Goal: Task Accomplishment & Management: Manage account settings

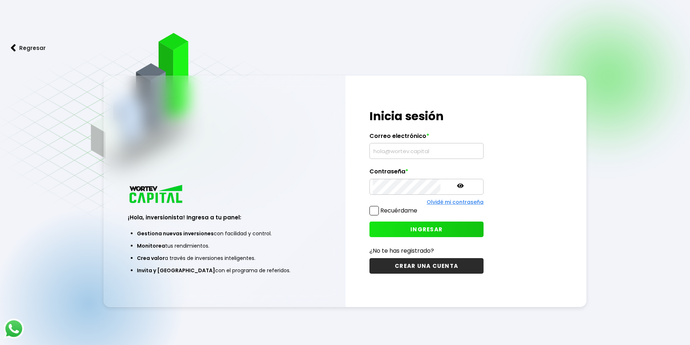
click at [395, 146] on input "text" at bounding box center [427, 150] width 108 height 15
type input "[EMAIL_ADDRESS][DOMAIN_NAME]"
click at [457, 187] on icon at bounding box center [460, 186] width 7 height 4
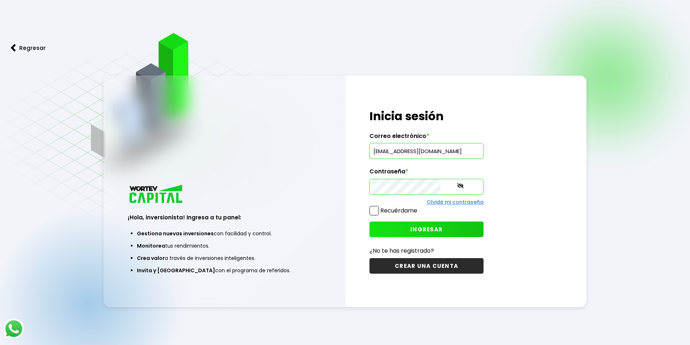
click at [431, 232] on button "INGRESAR" at bounding box center [426, 230] width 114 height 16
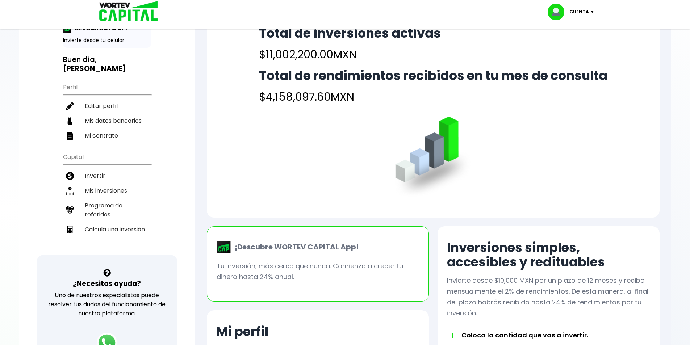
scroll to position [72, 0]
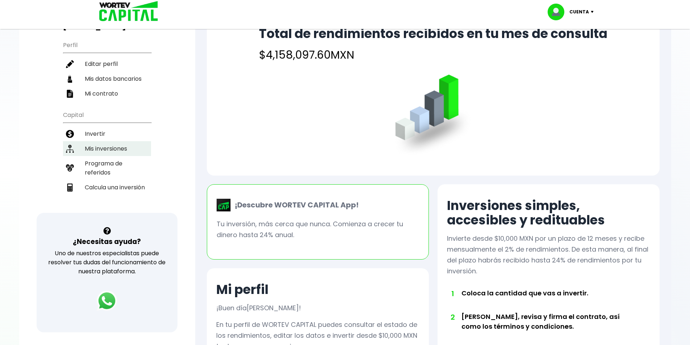
click at [100, 152] on li "Mis inversiones" at bounding box center [107, 148] width 88 height 15
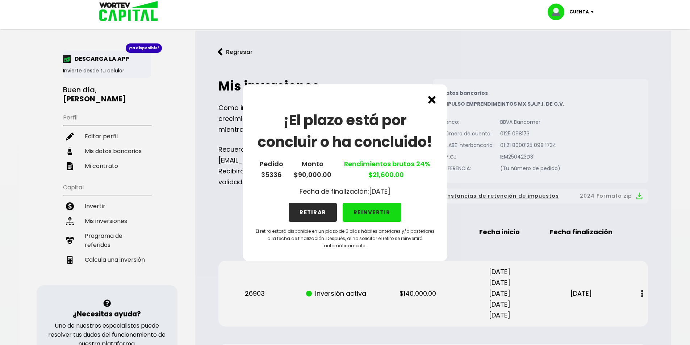
click at [368, 214] on button "REINVERTIR" at bounding box center [372, 212] width 59 height 19
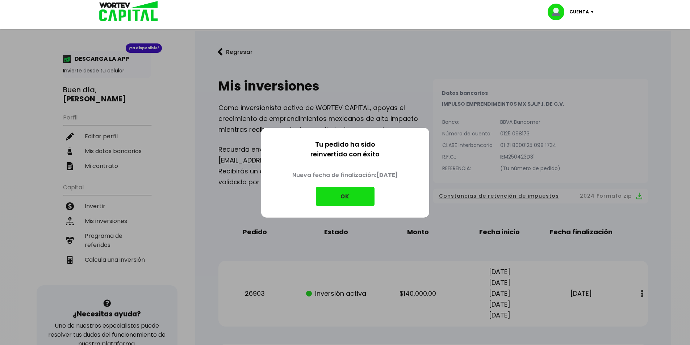
click at [345, 198] on button "OK" at bounding box center [345, 196] width 59 height 19
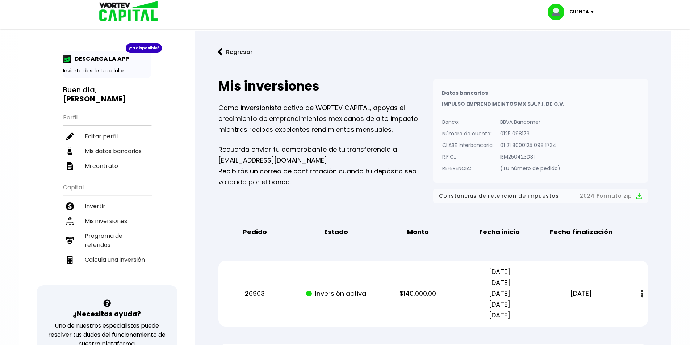
click at [227, 52] on button "Regresar" at bounding box center [235, 51] width 56 height 19
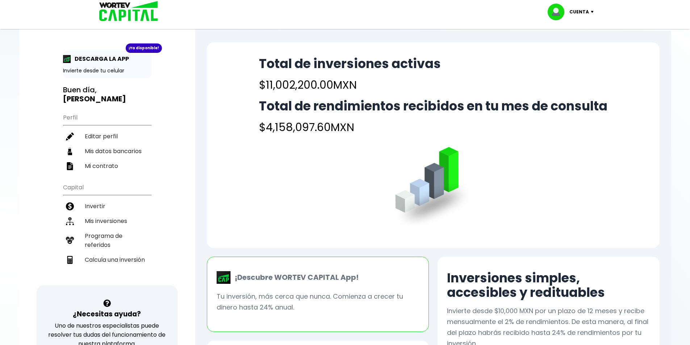
click at [592, 12] on img at bounding box center [594, 12] width 10 height 2
click at [575, 47] on li "Cerrar sesión" at bounding box center [571, 48] width 58 height 15
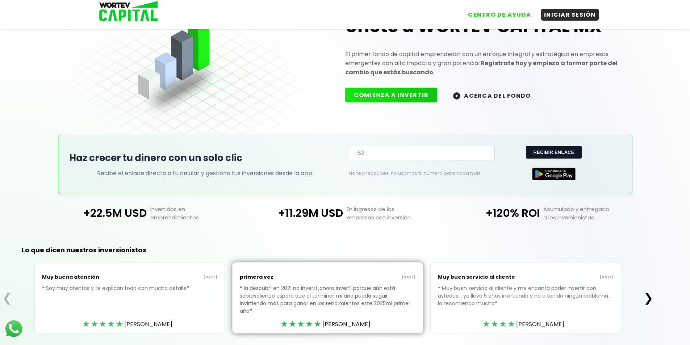
scroll to position [63, 0]
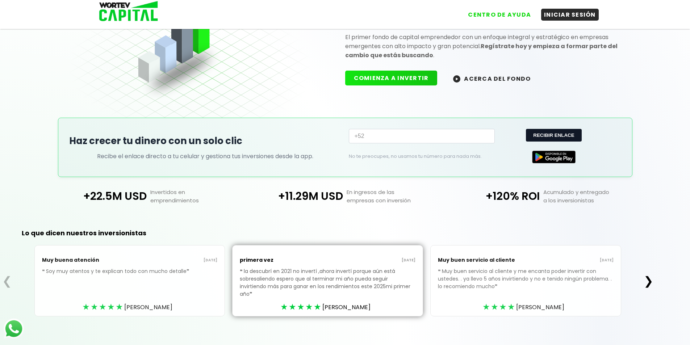
click at [649, 281] on button "❯" at bounding box center [648, 281] width 14 height 14
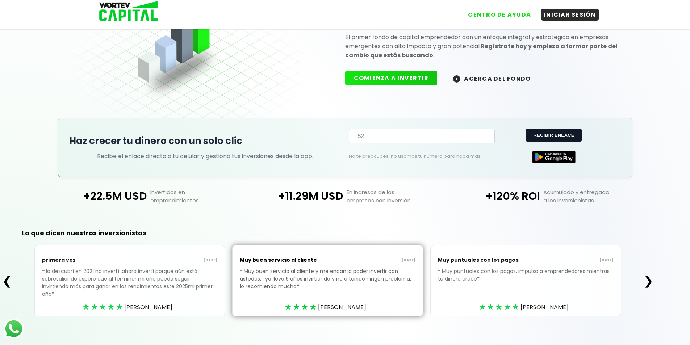
click at [649, 281] on button "❯" at bounding box center [648, 281] width 14 height 14
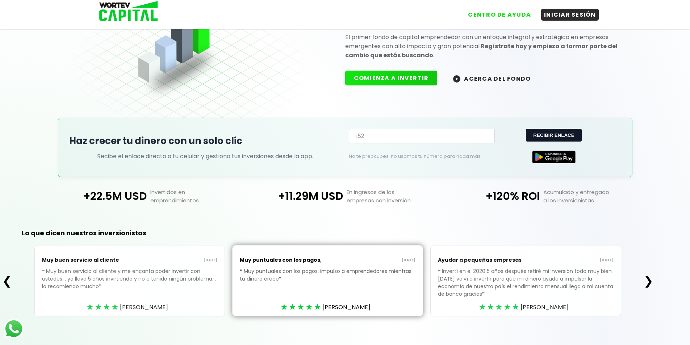
click at [649, 281] on button "❯" at bounding box center [648, 281] width 14 height 14
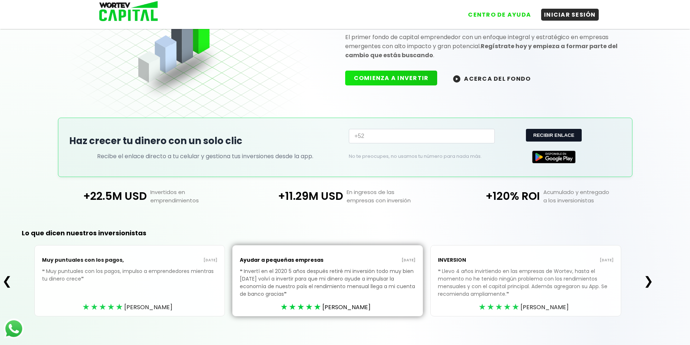
click at [649, 281] on button "❯" at bounding box center [648, 281] width 14 height 14
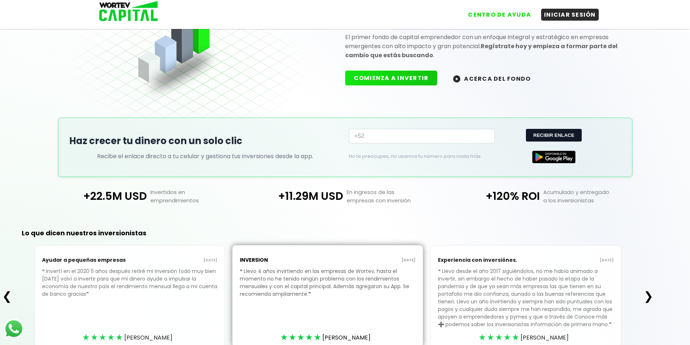
click at [651, 295] on button "❯" at bounding box center [648, 296] width 14 height 14
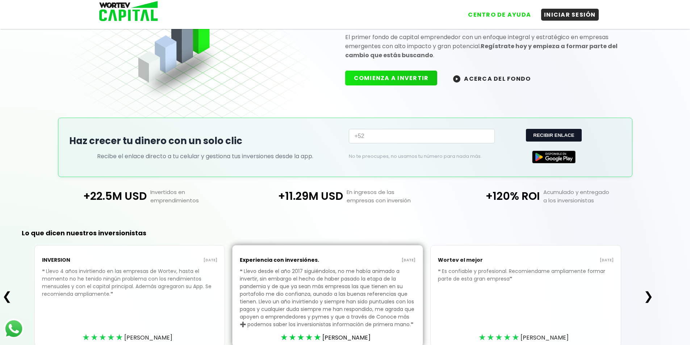
click at [651, 295] on button "❯" at bounding box center [648, 296] width 14 height 14
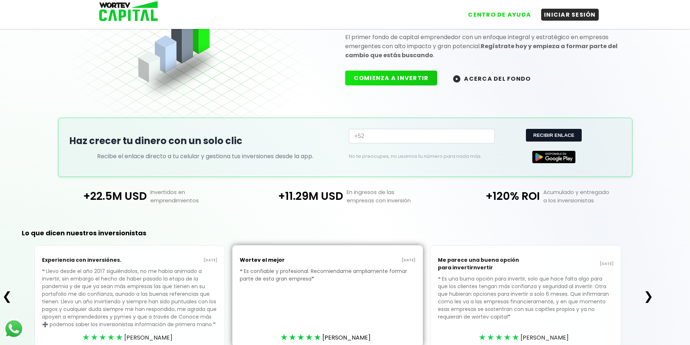
click at [651, 295] on button "❯" at bounding box center [648, 296] width 14 height 14
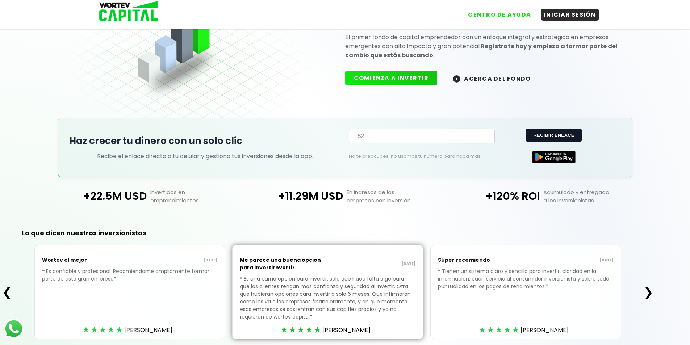
click at [651, 295] on button "❯" at bounding box center [648, 292] width 14 height 14
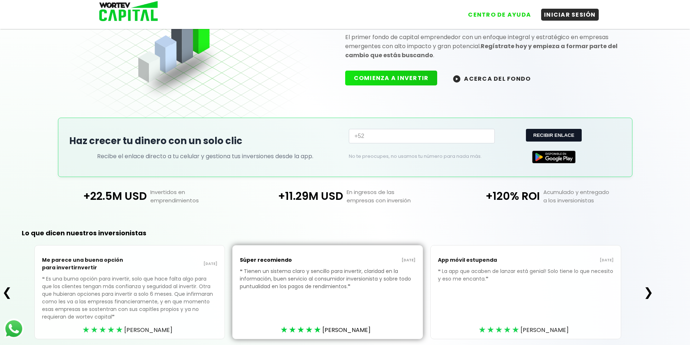
click at [651, 295] on button "❯" at bounding box center [648, 292] width 14 height 14
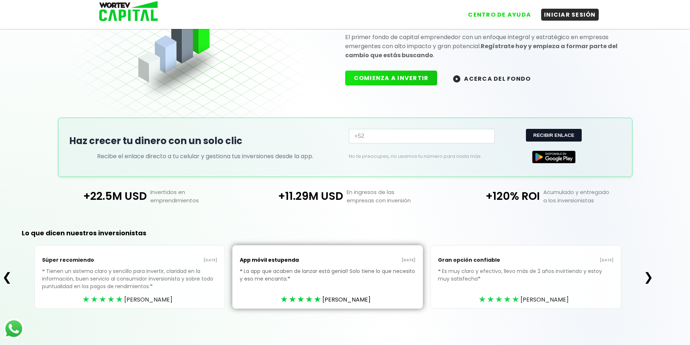
click at [652, 275] on button "❯" at bounding box center [648, 277] width 14 height 14
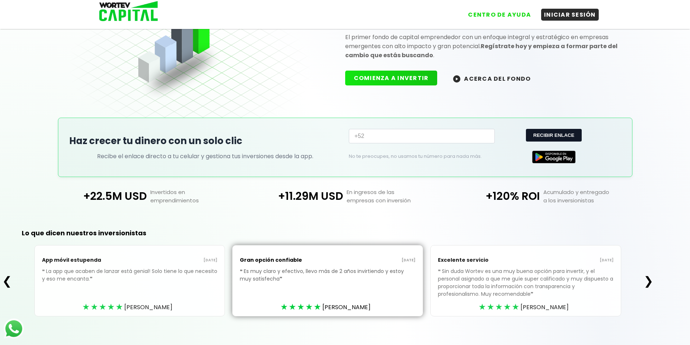
click at [652, 275] on button "❯" at bounding box center [648, 281] width 14 height 14
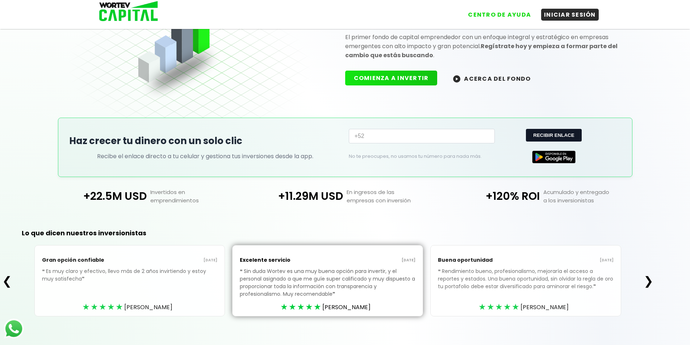
click at [652, 275] on button "❯" at bounding box center [648, 281] width 14 height 14
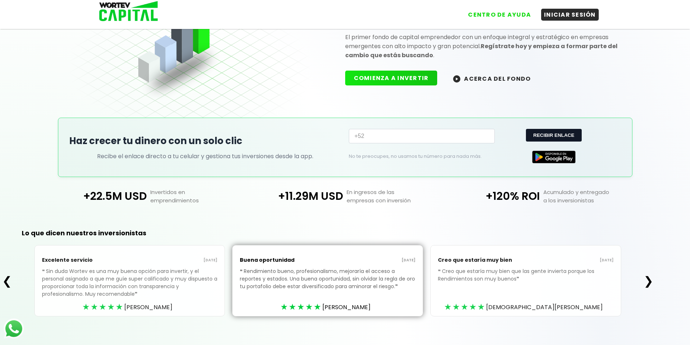
click at [652, 275] on button "❯" at bounding box center [648, 281] width 14 height 14
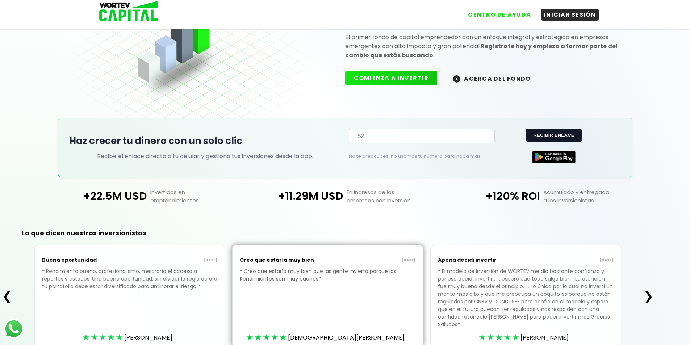
click at [650, 294] on button "❯" at bounding box center [648, 296] width 14 height 14
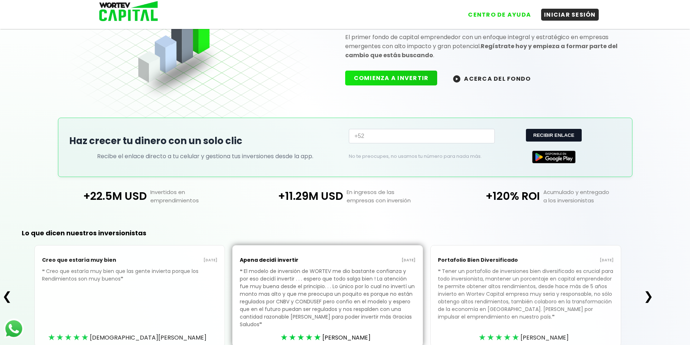
click at [649, 293] on button "❯" at bounding box center [648, 296] width 14 height 14
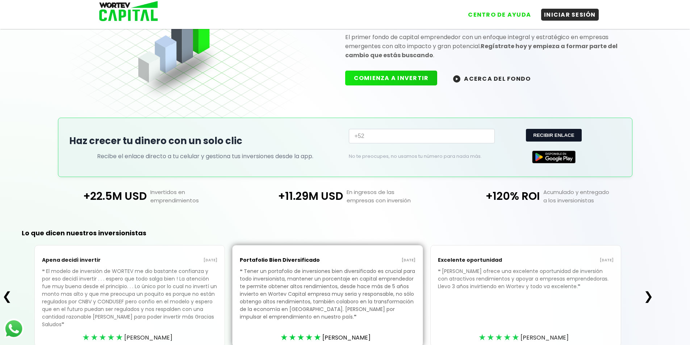
click at [649, 293] on button "❯" at bounding box center [648, 296] width 14 height 14
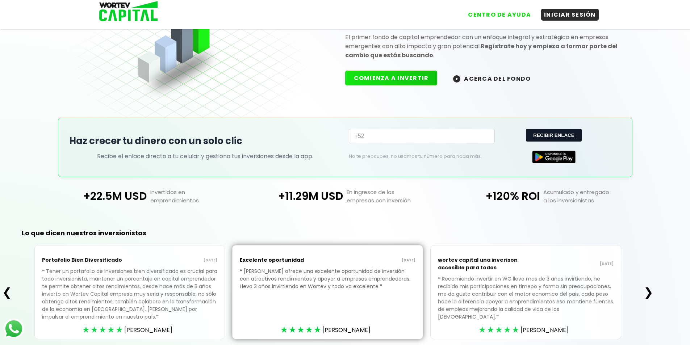
click at [649, 293] on button "❯" at bounding box center [648, 292] width 14 height 14
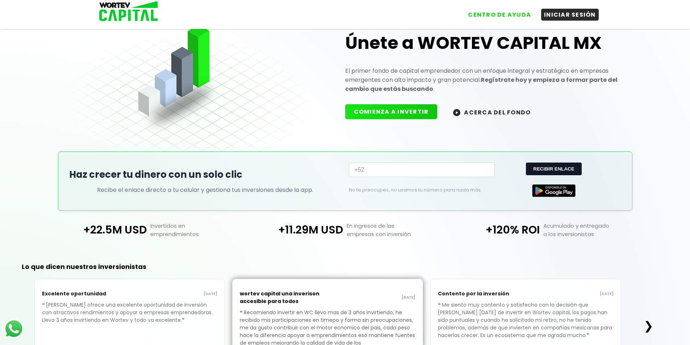
scroll to position [0, 0]
